Goal: Information Seeking & Learning: Learn about a topic

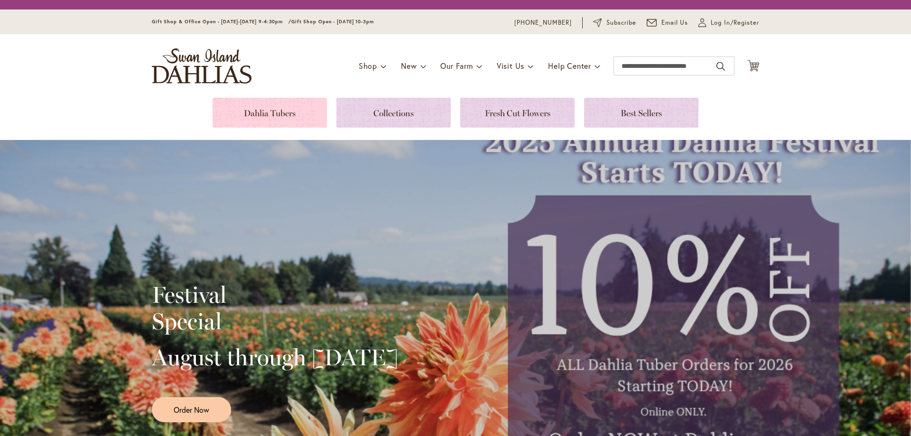
click at [274, 114] on link at bounding box center [270, 113] width 114 height 30
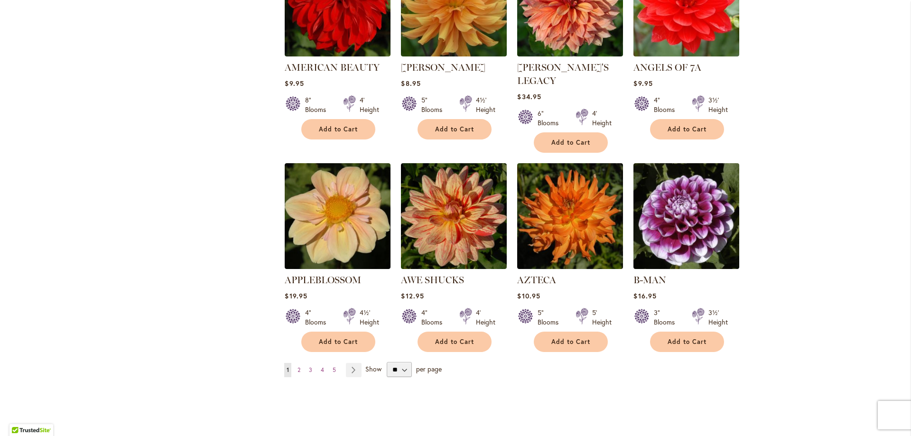
scroll to position [827, 0]
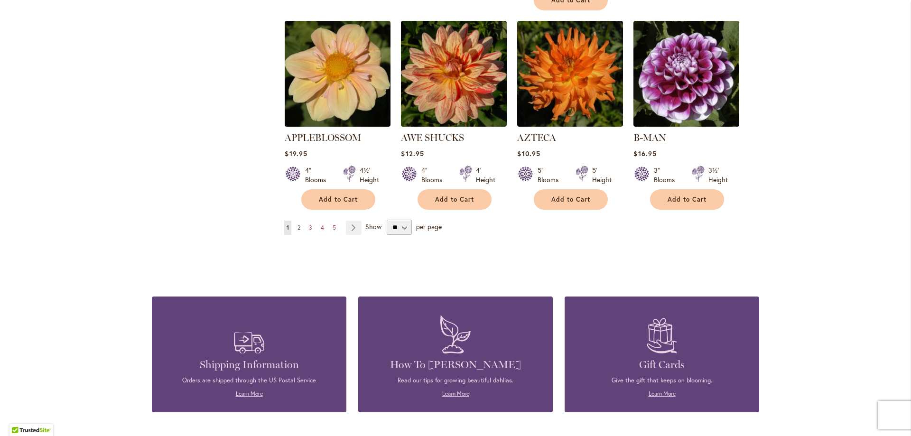
click at [297, 224] on span "2" at bounding box center [298, 227] width 3 height 7
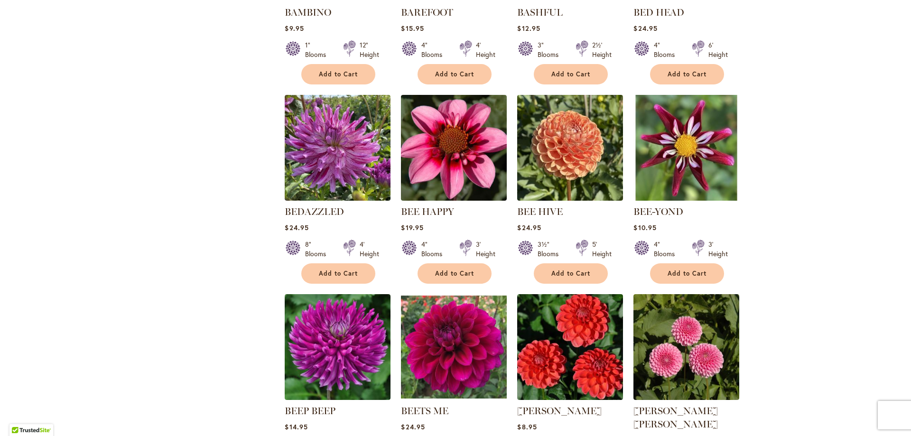
scroll to position [664, 0]
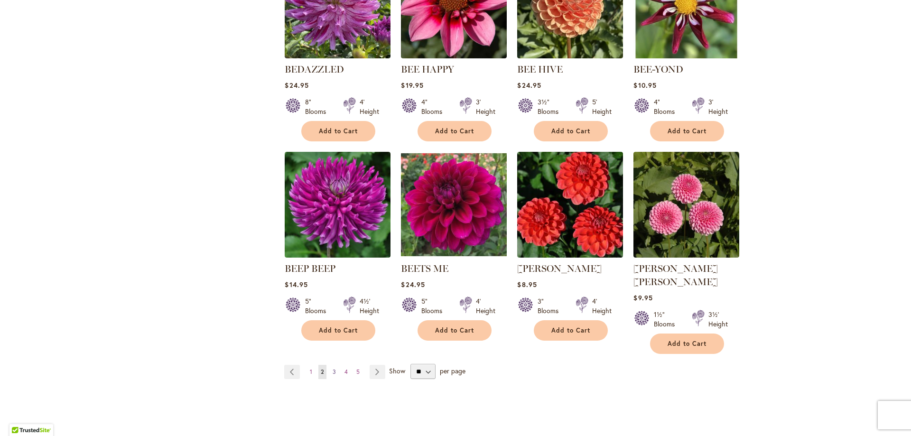
click at [333, 368] on span "3" at bounding box center [334, 371] width 3 height 7
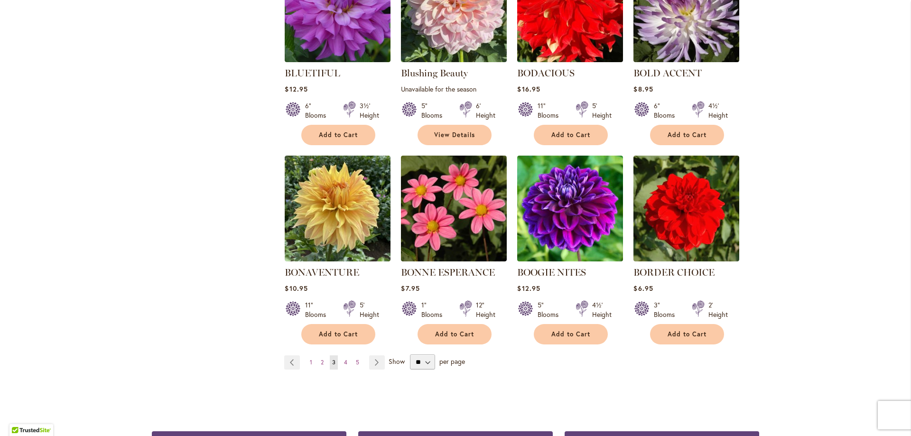
scroll to position [704, 0]
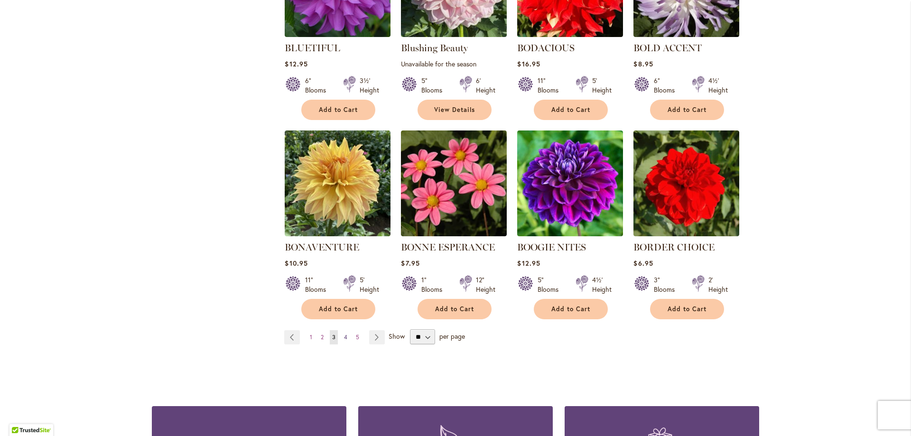
click at [344, 333] on span "4" at bounding box center [345, 336] width 3 height 7
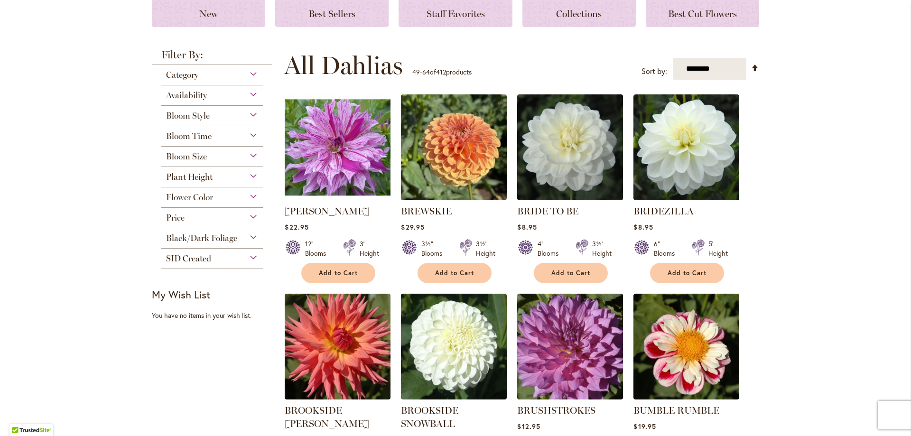
scroll to position [160, 0]
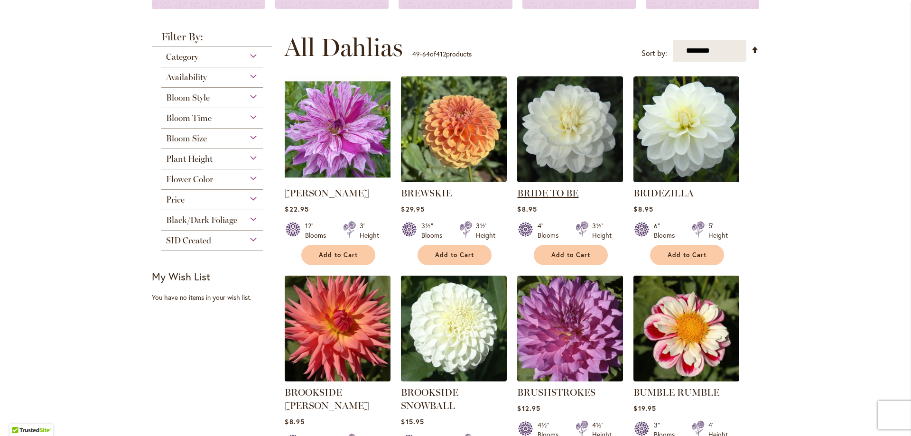
click at [561, 192] on link "BRIDE TO BE" at bounding box center [547, 192] width 61 height 11
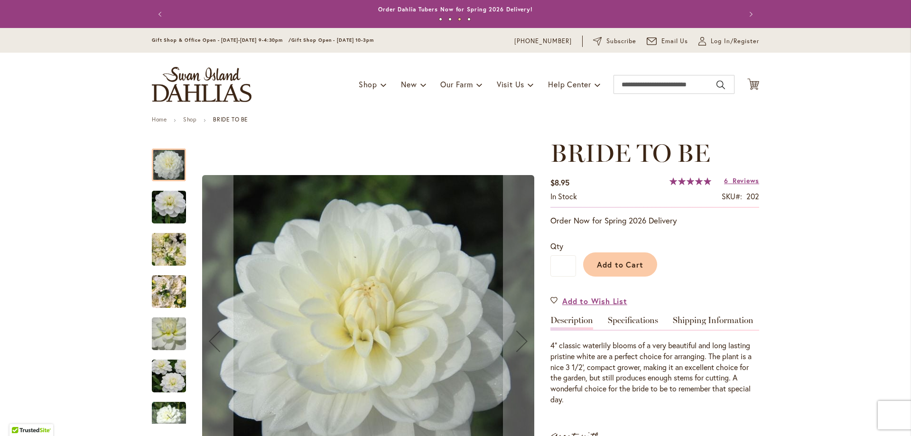
click at [167, 256] on img "BRIDE TO BE" at bounding box center [169, 249] width 68 height 51
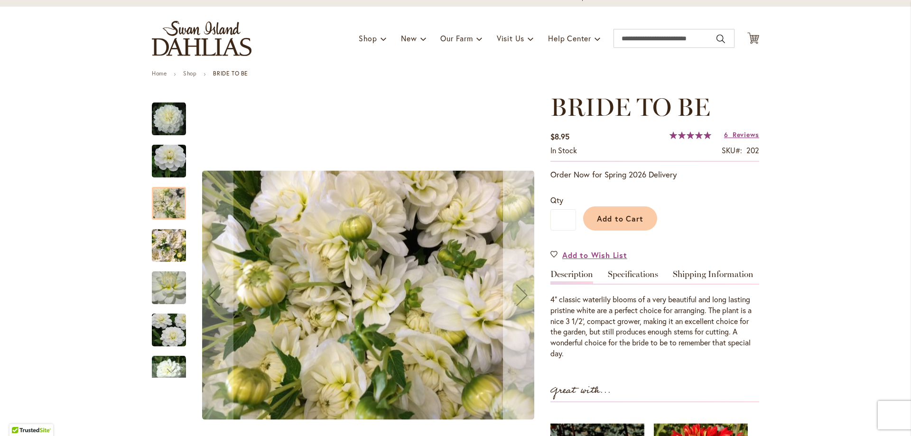
scroll to position [95, 0]
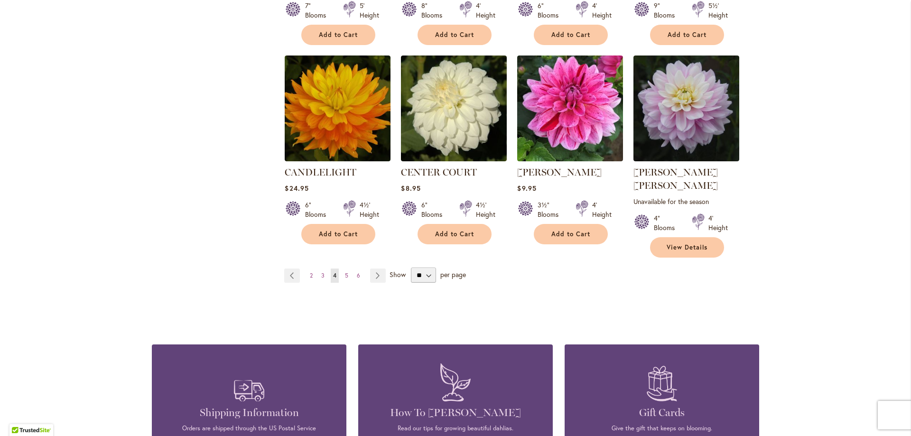
scroll to position [824, 0]
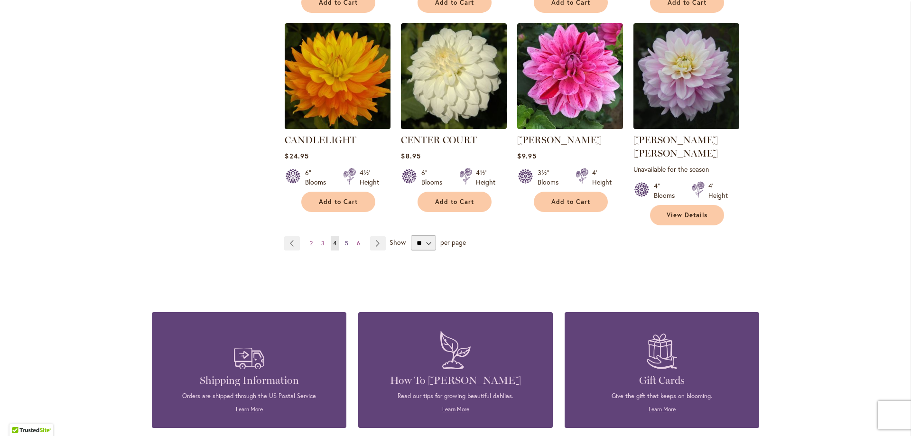
click at [342, 236] on link "Page 5" at bounding box center [346, 243] width 8 height 14
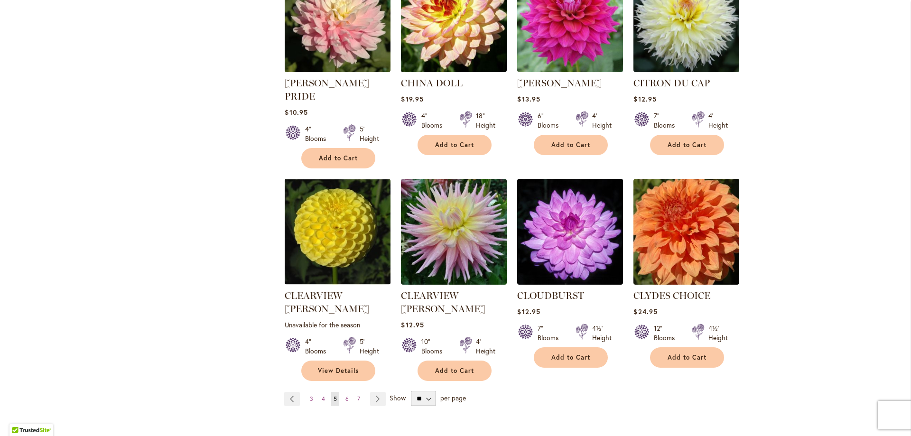
scroll to position [730, 0]
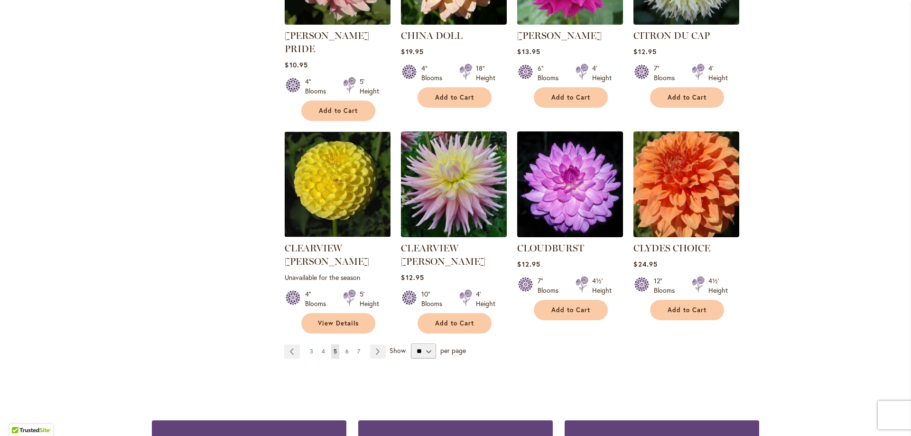
click at [345, 348] on span "6" at bounding box center [346, 351] width 3 height 7
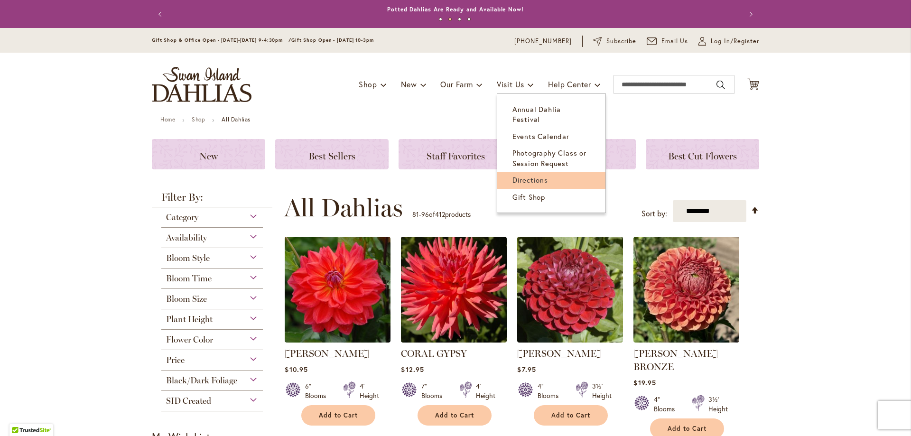
click at [537, 175] on span "Directions" at bounding box center [530, 179] width 36 height 9
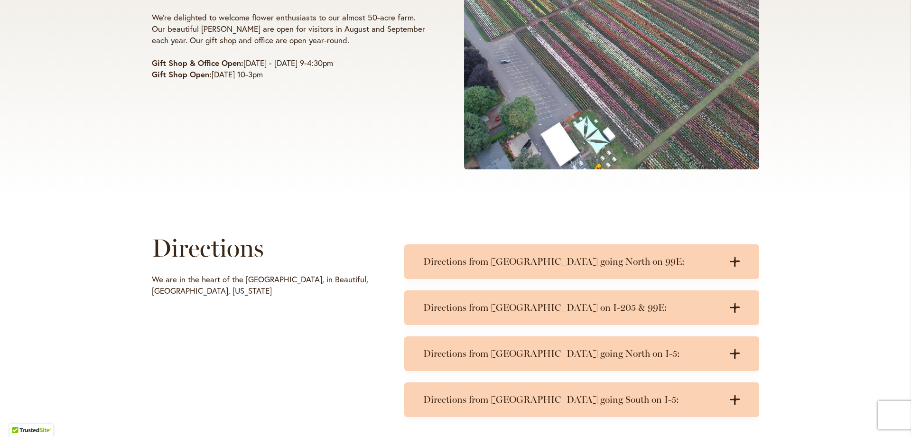
scroll to position [285, 0]
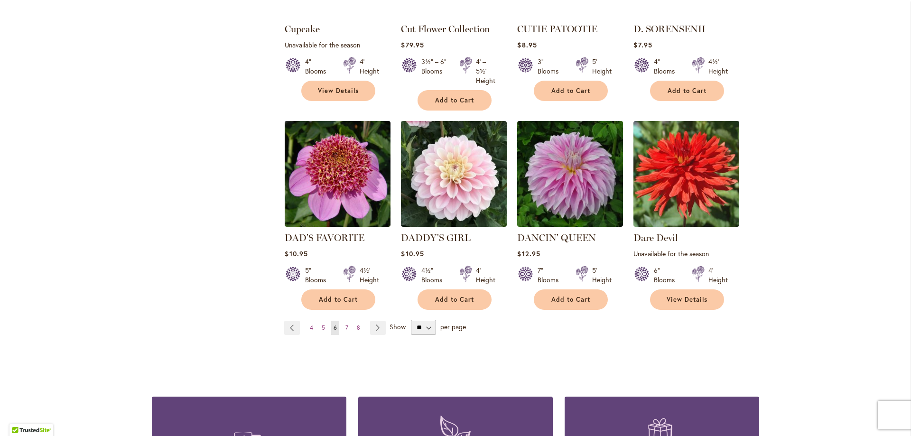
scroll to position [777, 0]
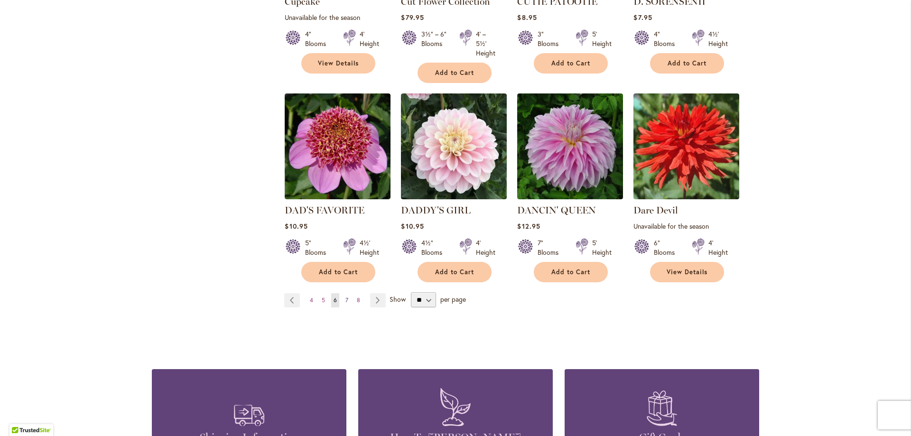
click at [345, 296] on span "7" at bounding box center [346, 299] width 3 height 7
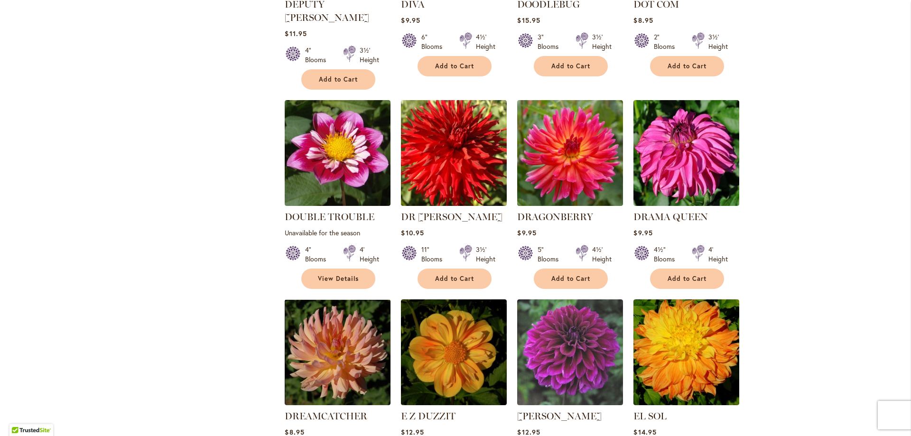
scroll to position [277, 0]
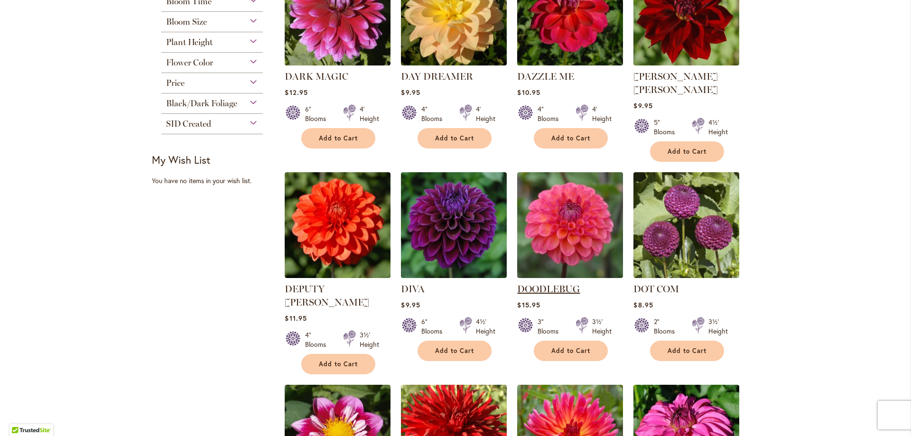
click at [549, 283] on link "DOODLEBUG" at bounding box center [548, 288] width 63 height 11
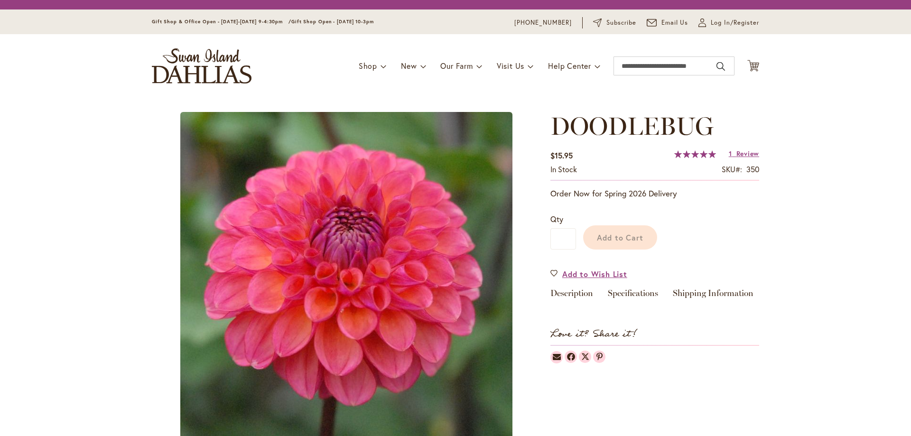
scroll to position [47, 0]
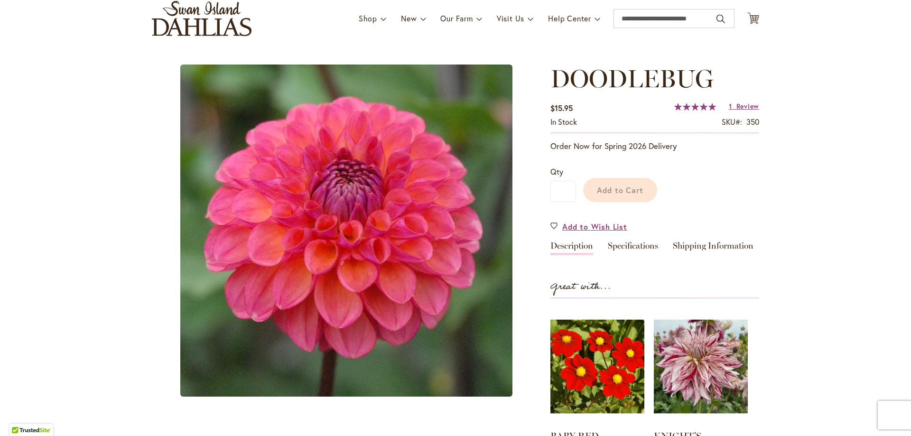
click at [567, 242] on div "DOODLEBUG $15.95 In stock SKU 350 Rating: 100 % of 100 1 Review Add Your Review…" at bounding box center [654, 306] width 209 height 482
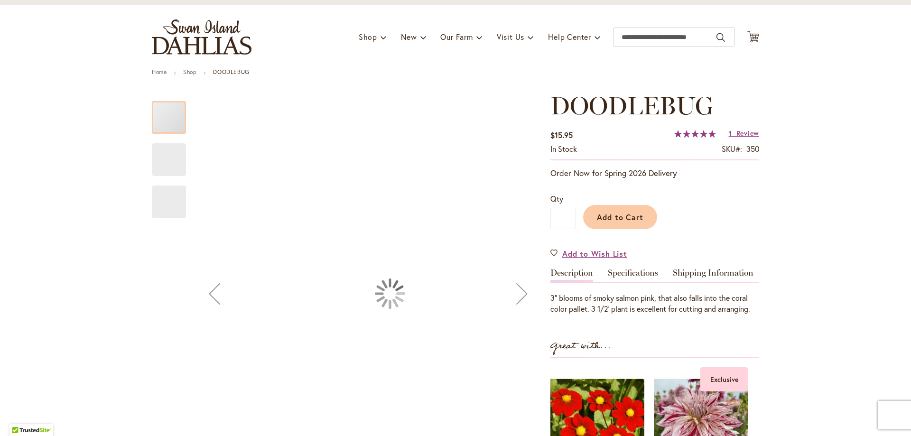
scroll to position [65, 0]
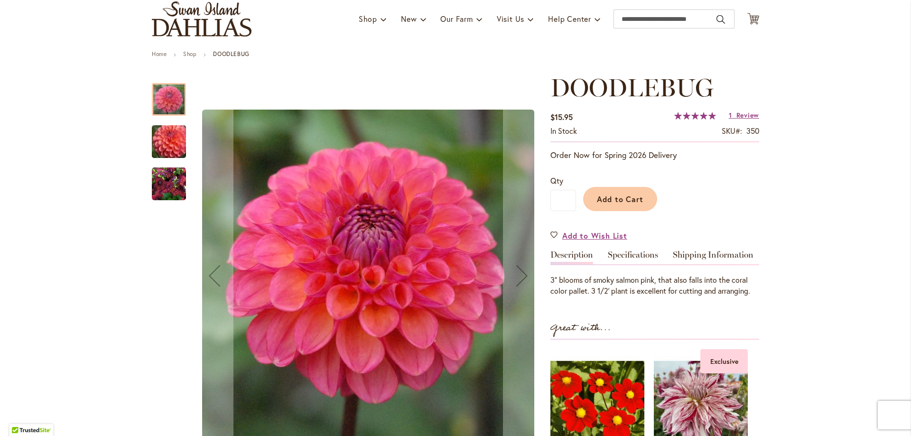
click at [566, 261] on link "Description" at bounding box center [571, 257] width 43 height 14
click at [165, 182] on img "DOODLEBUG" at bounding box center [169, 184] width 34 height 34
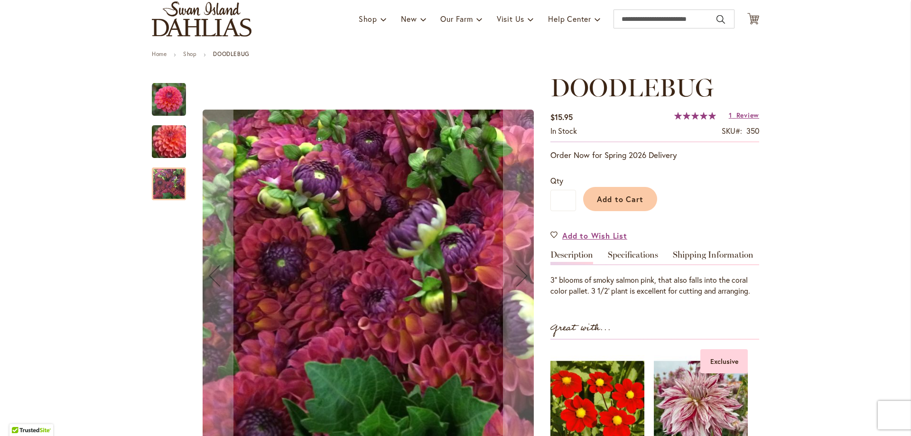
click at [165, 149] on img "DOODLEBUG" at bounding box center [169, 141] width 68 height 58
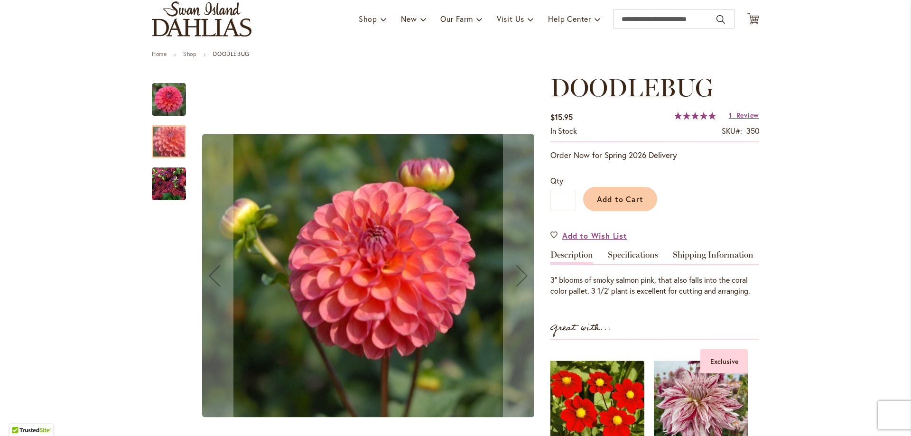
click at [157, 98] on img "DOODLEBUG" at bounding box center [169, 100] width 34 height 34
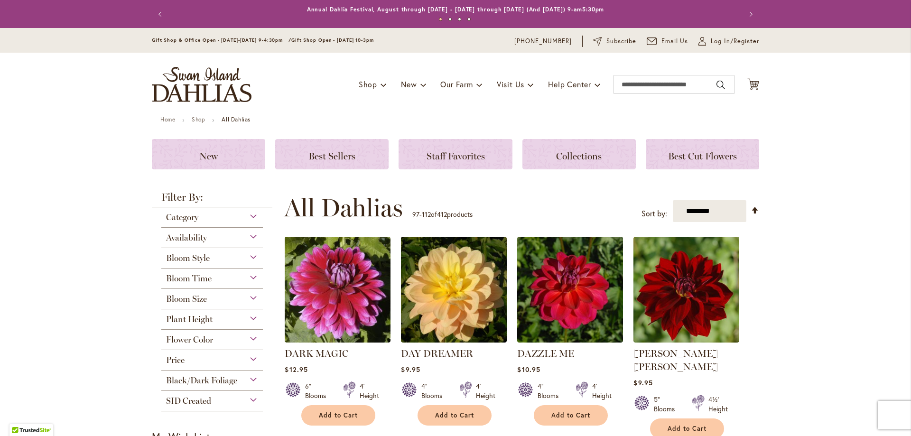
click at [247, 215] on div "Category" at bounding box center [212, 214] width 102 height 15
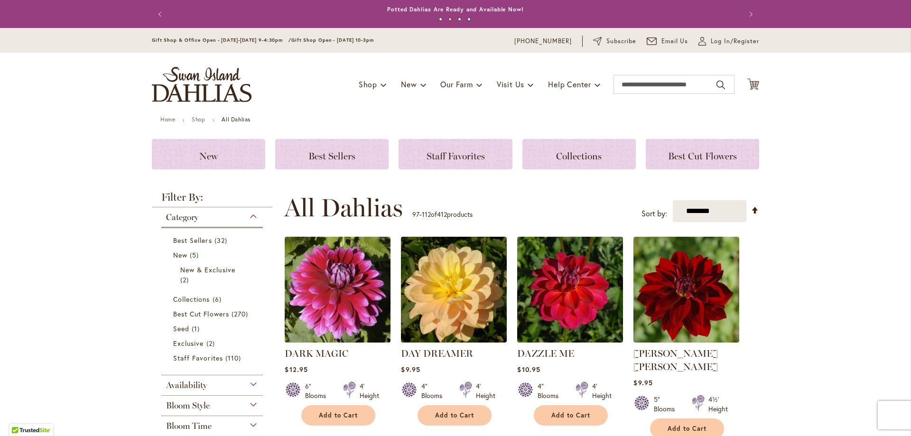
scroll to position [95, 0]
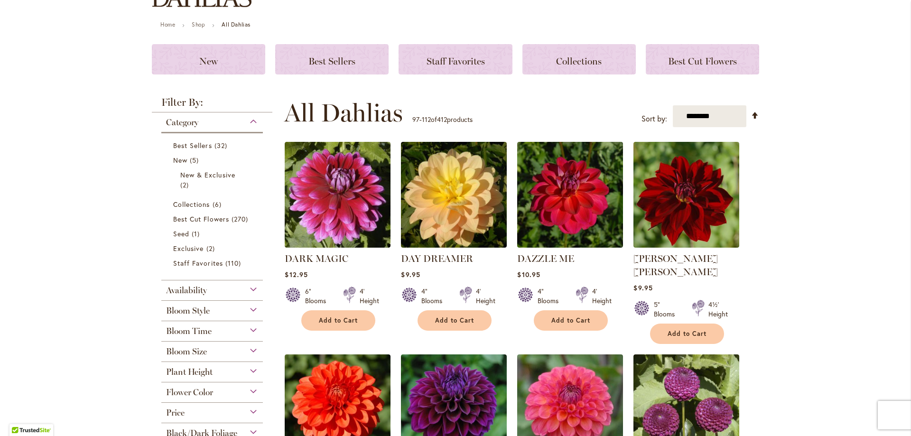
click at [250, 310] on div "Bloom Style" at bounding box center [212, 308] width 102 height 15
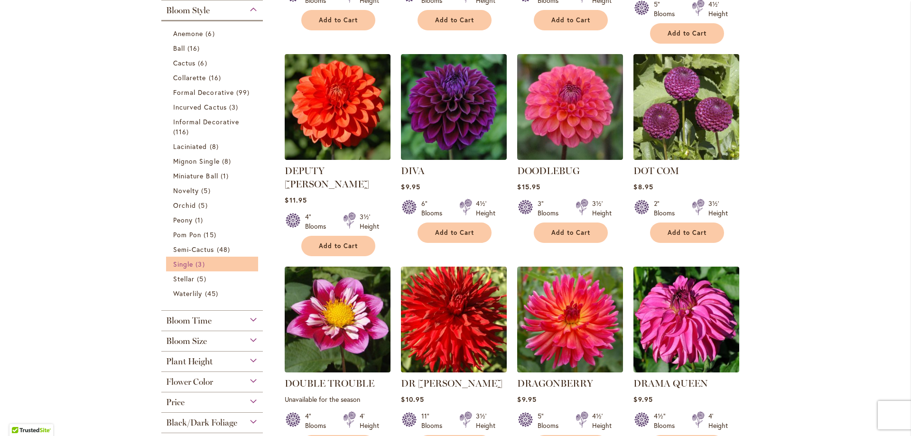
scroll to position [348, 0]
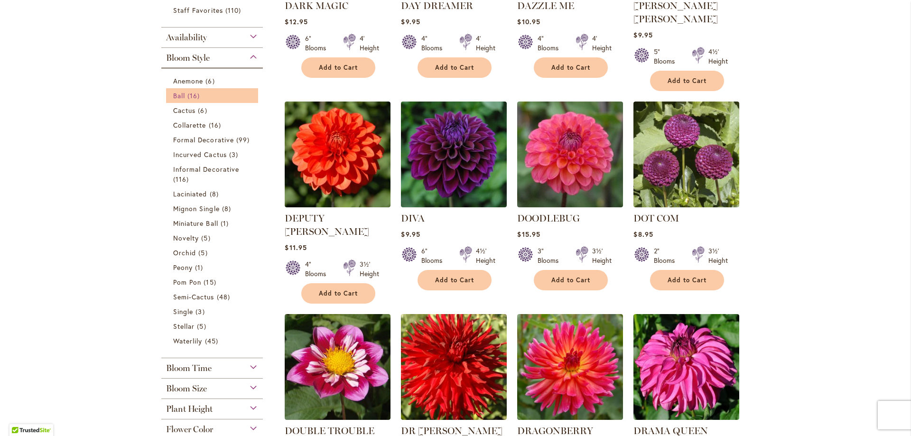
click at [194, 91] on span "16 items" at bounding box center [194, 96] width 15 height 10
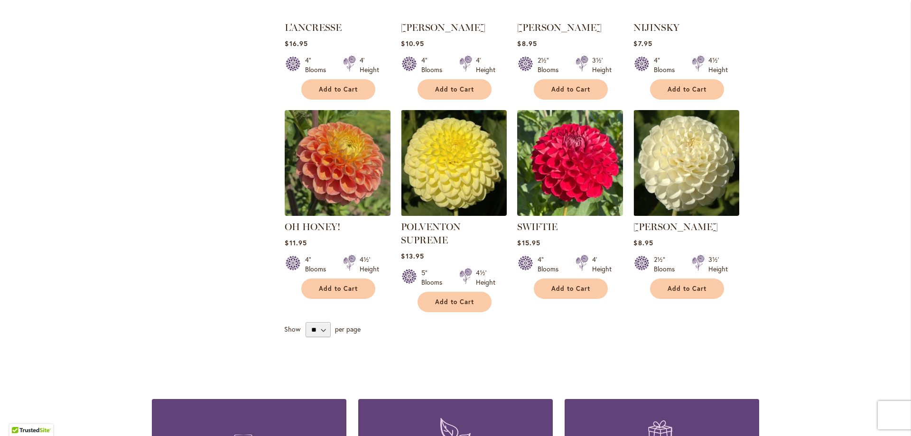
scroll to position [777, 0]
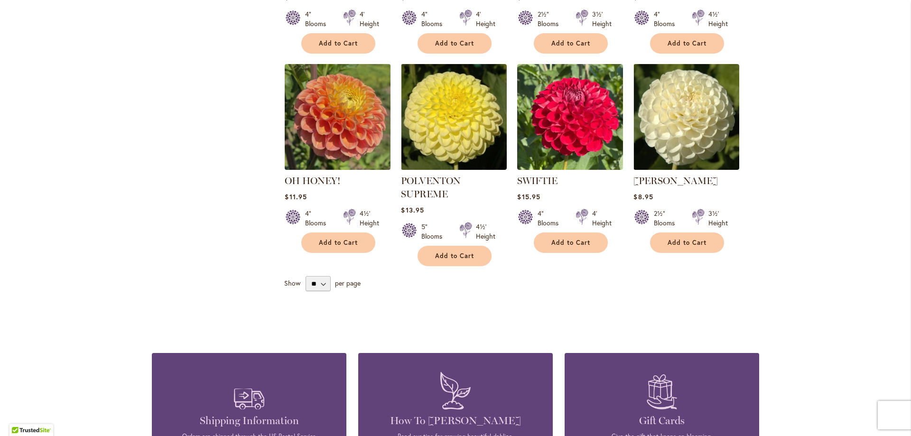
click at [318, 88] on img at bounding box center [337, 116] width 111 height 111
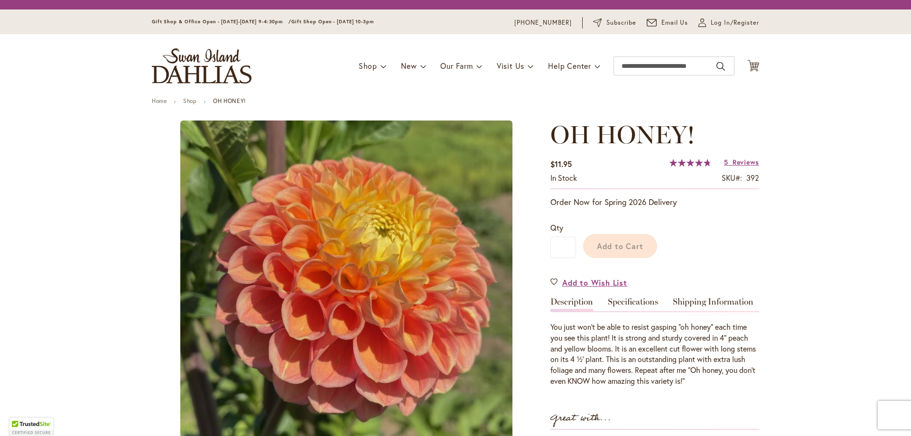
click at [582, 291] on div "OH HONEY! $11.95 In stock SKU 392 Rating: 95 % of 100 5 Reviews Add Your Review…" at bounding box center [654, 392] width 209 height 545
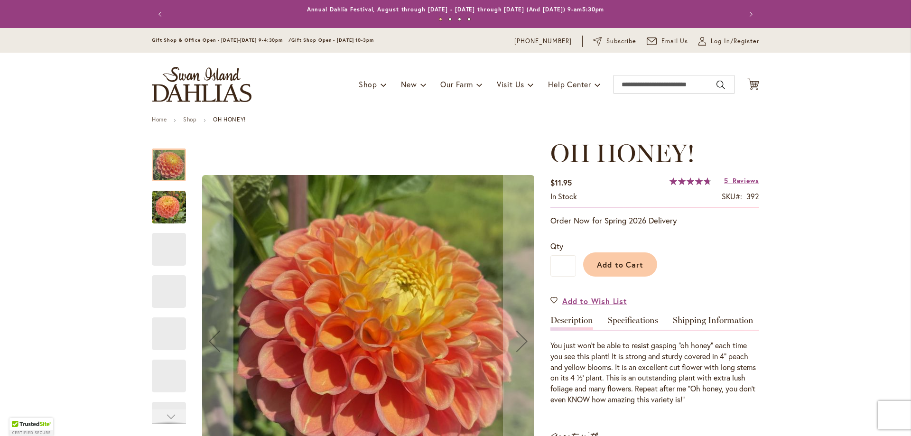
scroll to position [47, 0]
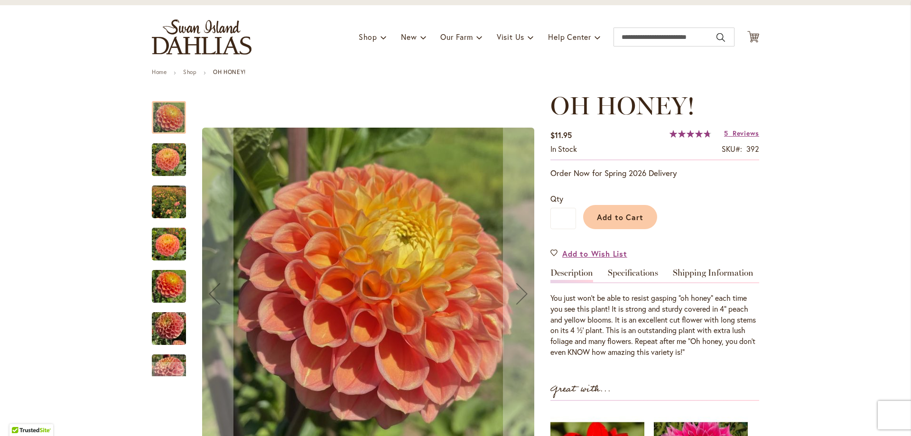
click at [172, 287] on img "Oh Honey!" at bounding box center [169, 287] width 34 height 46
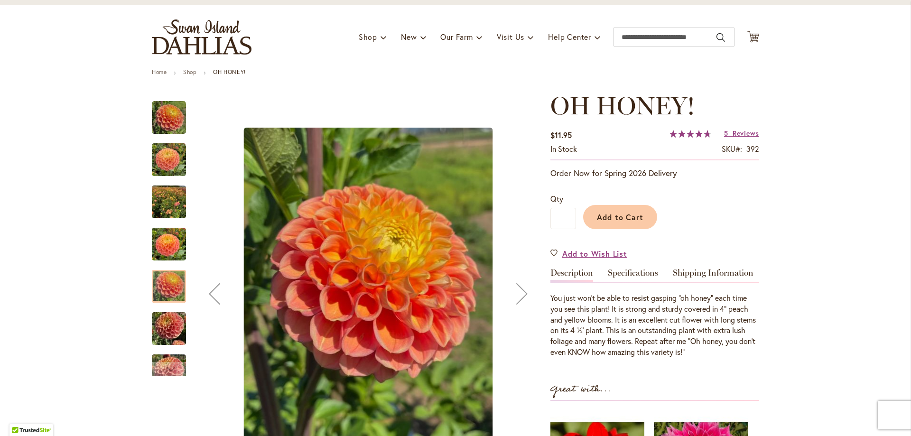
click at [170, 248] on img "Oh Honey!" at bounding box center [169, 245] width 34 height 46
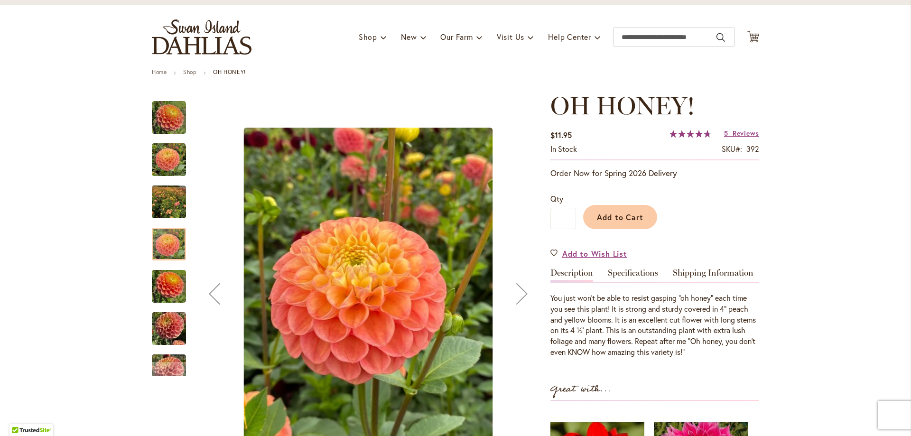
click at [170, 203] on img "Oh Honey!" at bounding box center [169, 202] width 34 height 46
